Goal: Information Seeking & Learning: Learn about a topic

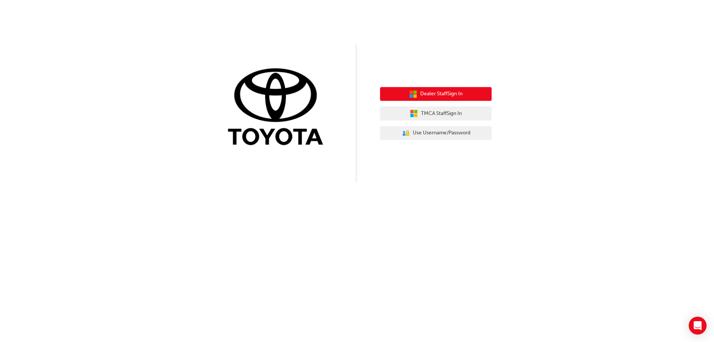
click at [418, 96] on button "Dealer Staff Sign In" at bounding box center [436, 94] width 112 height 14
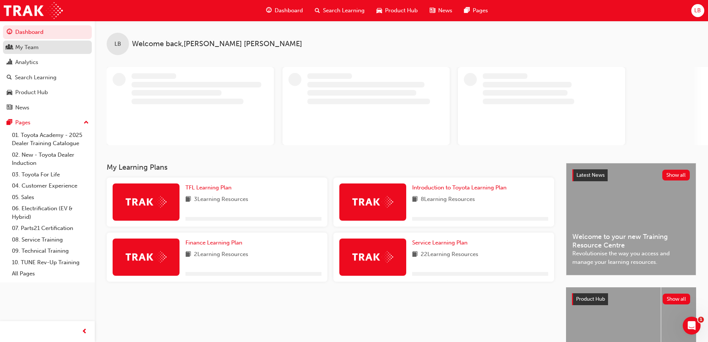
click at [48, 51] on div "My Team" at bounding box center [47, 47] width 81 height 9
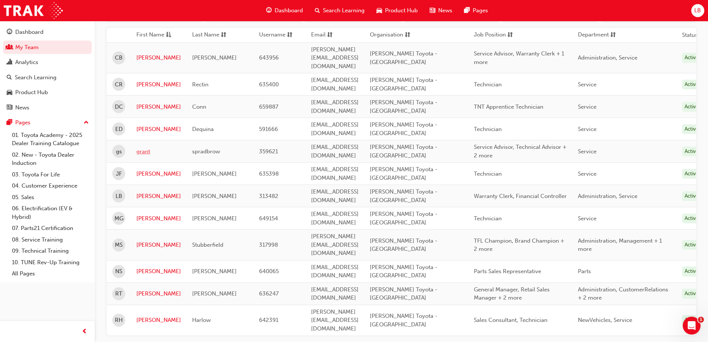
scroll to position [47, 0]
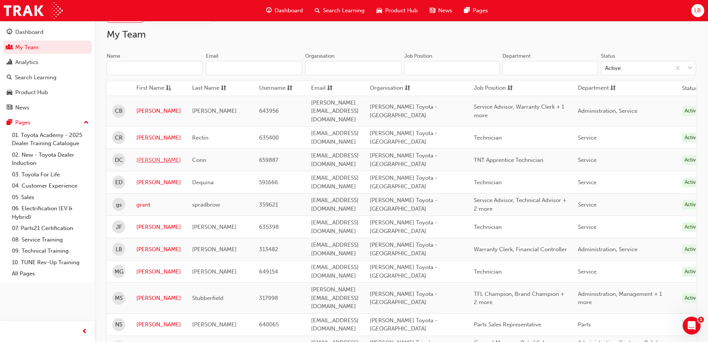
click at [152, 156] on link "Dominick" at bounding box center [158, 160] width 45 height 9
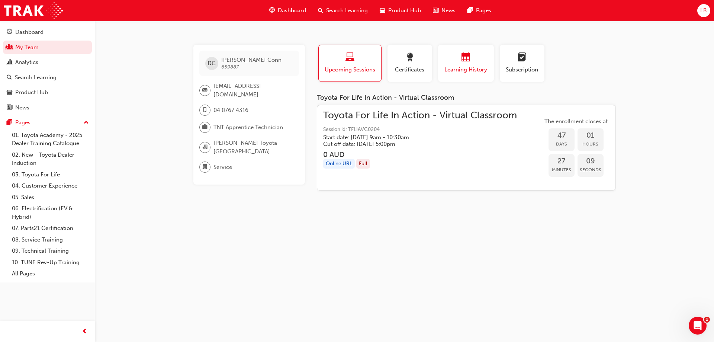
click at [467, 69] on span "Learning History" at bounding box center [466, 69] width 45 height 9
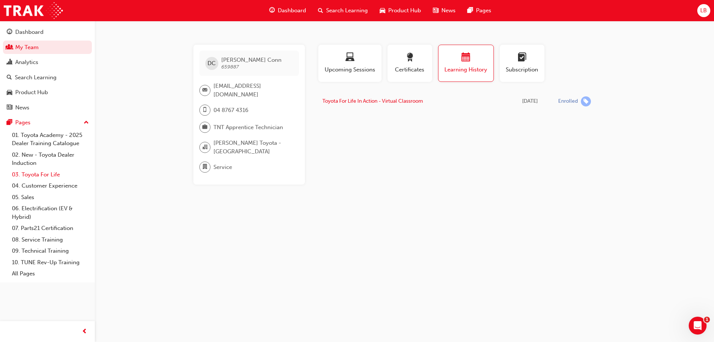
click at [58, 174] on link "03. Toyota For Life" at bounding box center [50, 175] width 83 height 12
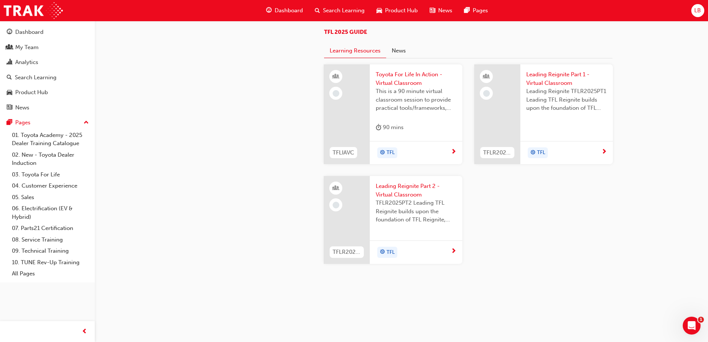
scroll to position [602, 0]
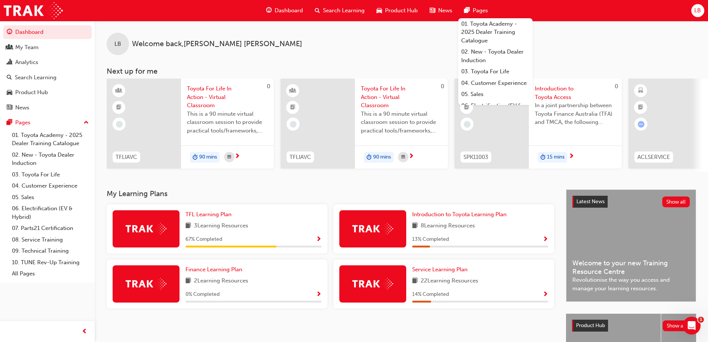
click at [701, 11] on span "LB" at bounding box center [698, 10] width 7 height 9
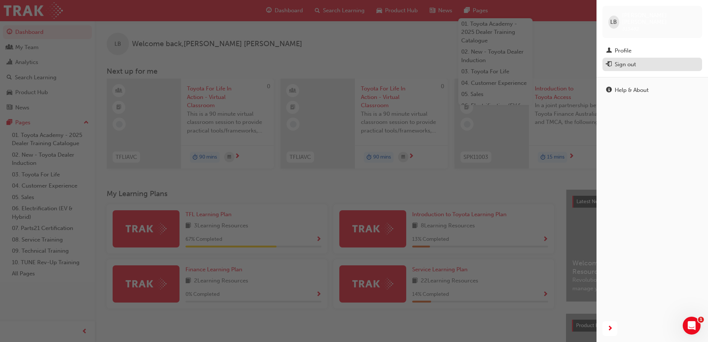
click at [640, 61] on div "Sign out" at bounding box center [652, 64] width 92 height 9
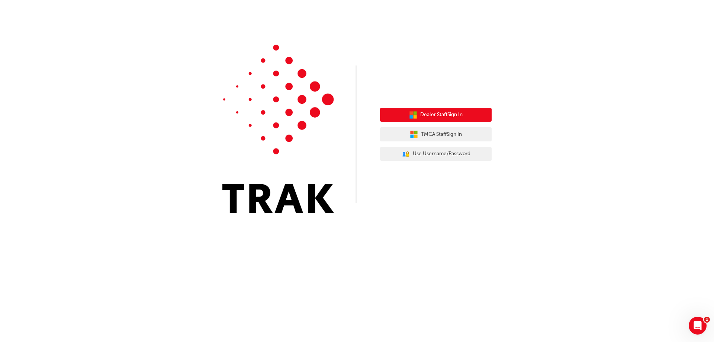
click at [413, 115] on icon "button" at bounding box center [413, 115] width 8 height 8
